Goal: Task Accomplishment & Management: Manage account settings

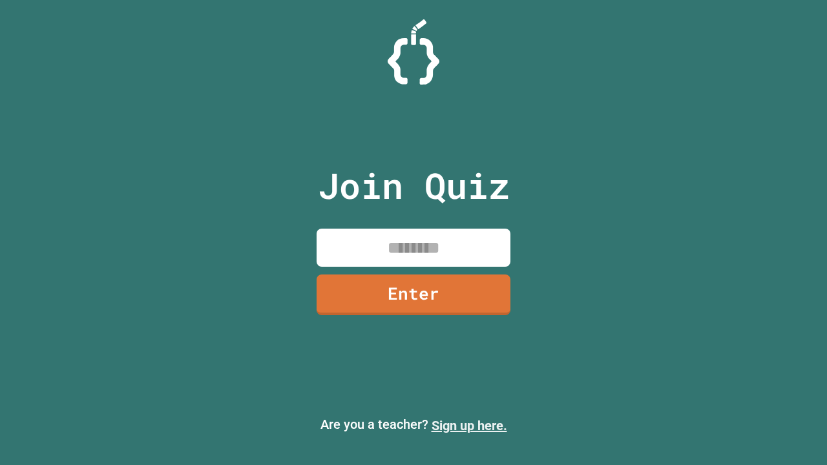
click at [469, 426] on link "Sign up here." at bounding box center [469, 426] width 76 height 16
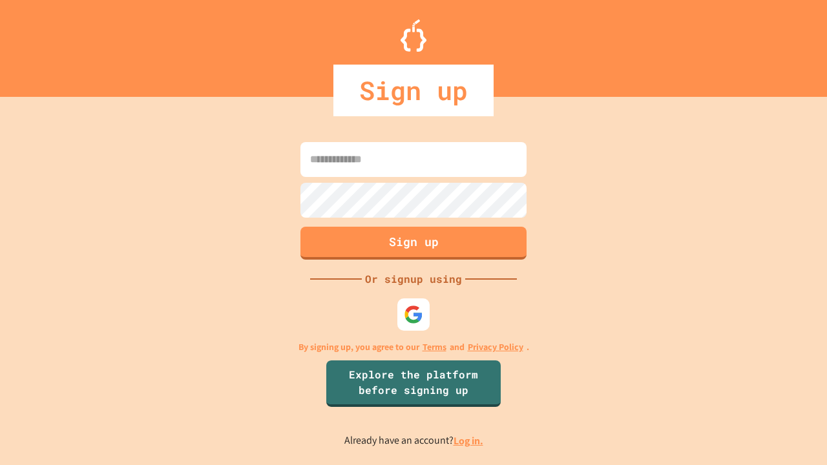
click at [469, 440] on link "Log in." at bounding box center [468, 441] width 30 height 14
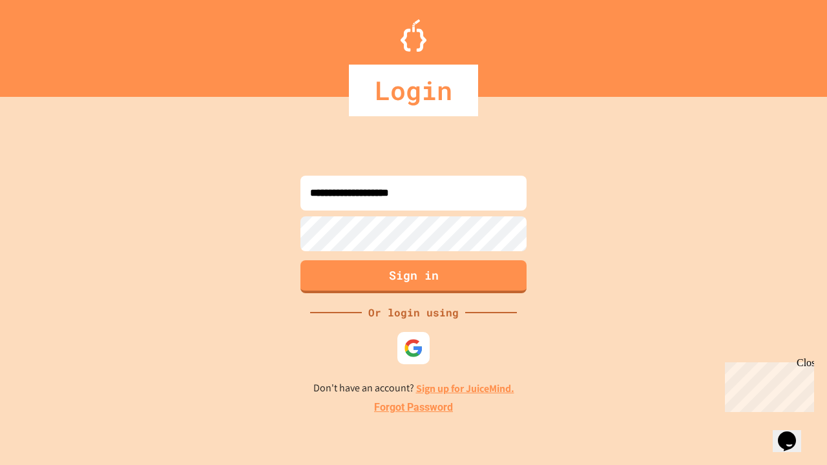
type input "**********"
